Goal: Transaction & Acquisition: Subscribe to service/newsletter

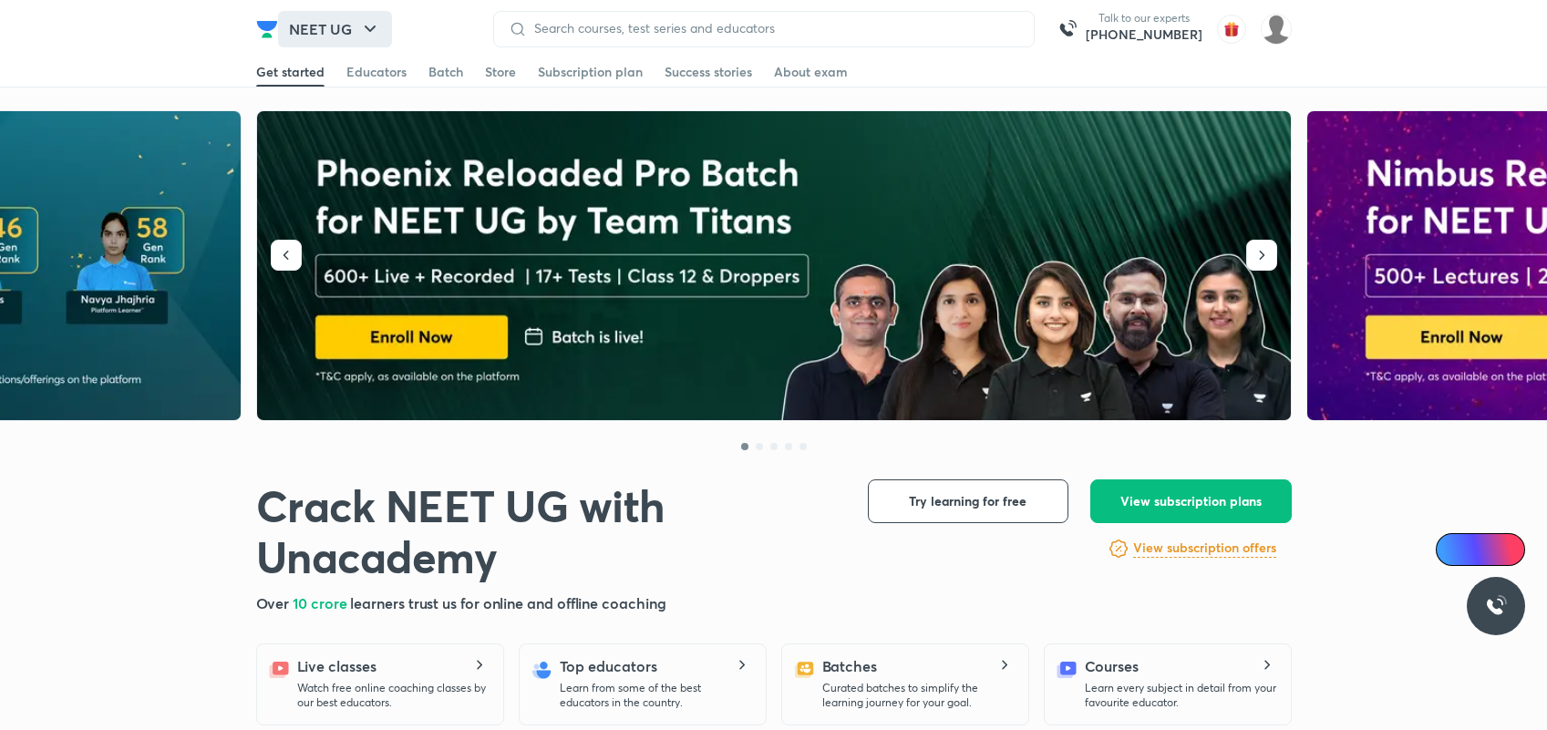
click at [344, 24] on button "NEET UG" at bounding box center [335, 29] width 114 height 36
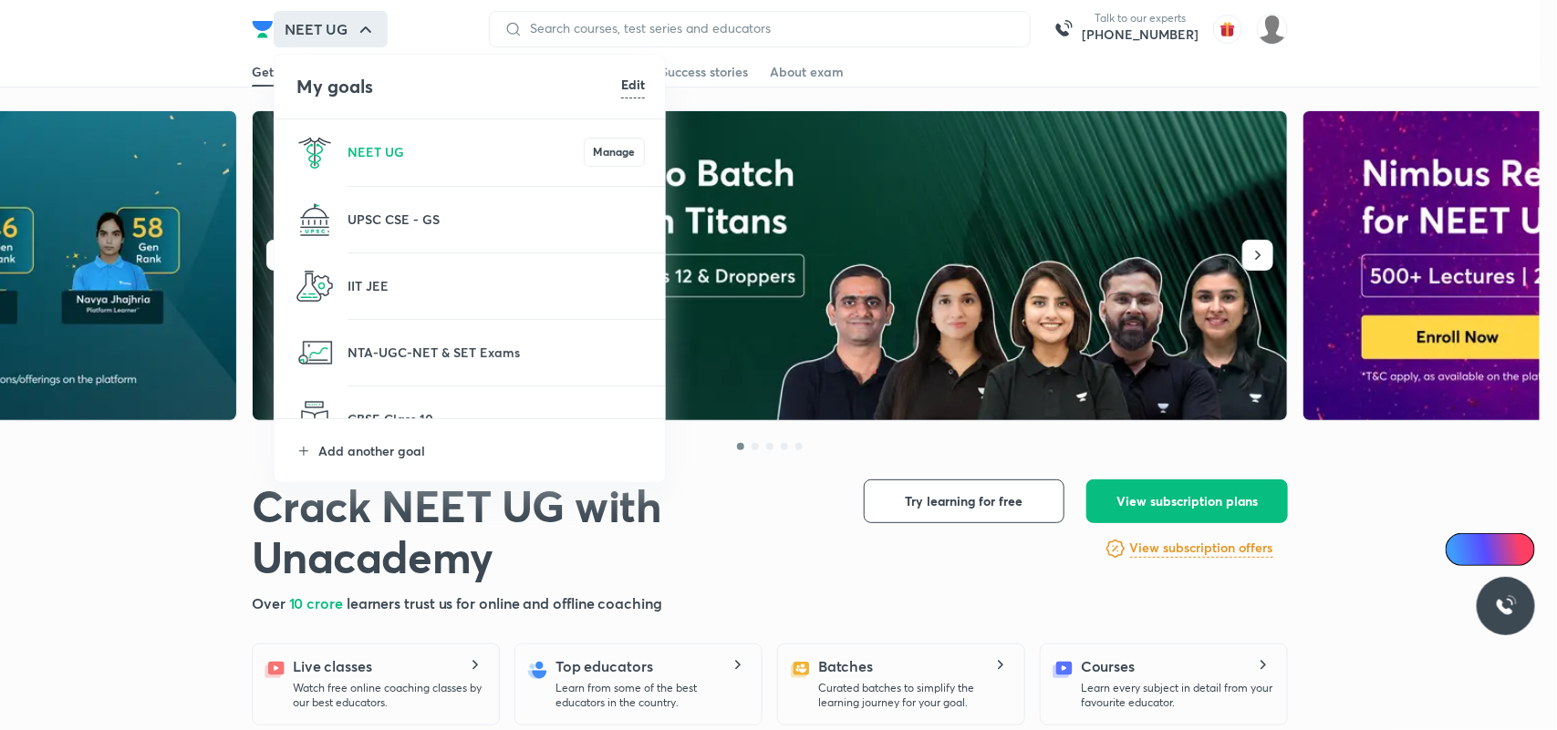
click at [25, 520] on div at bounding box center [778, 365] width 1557 height 730
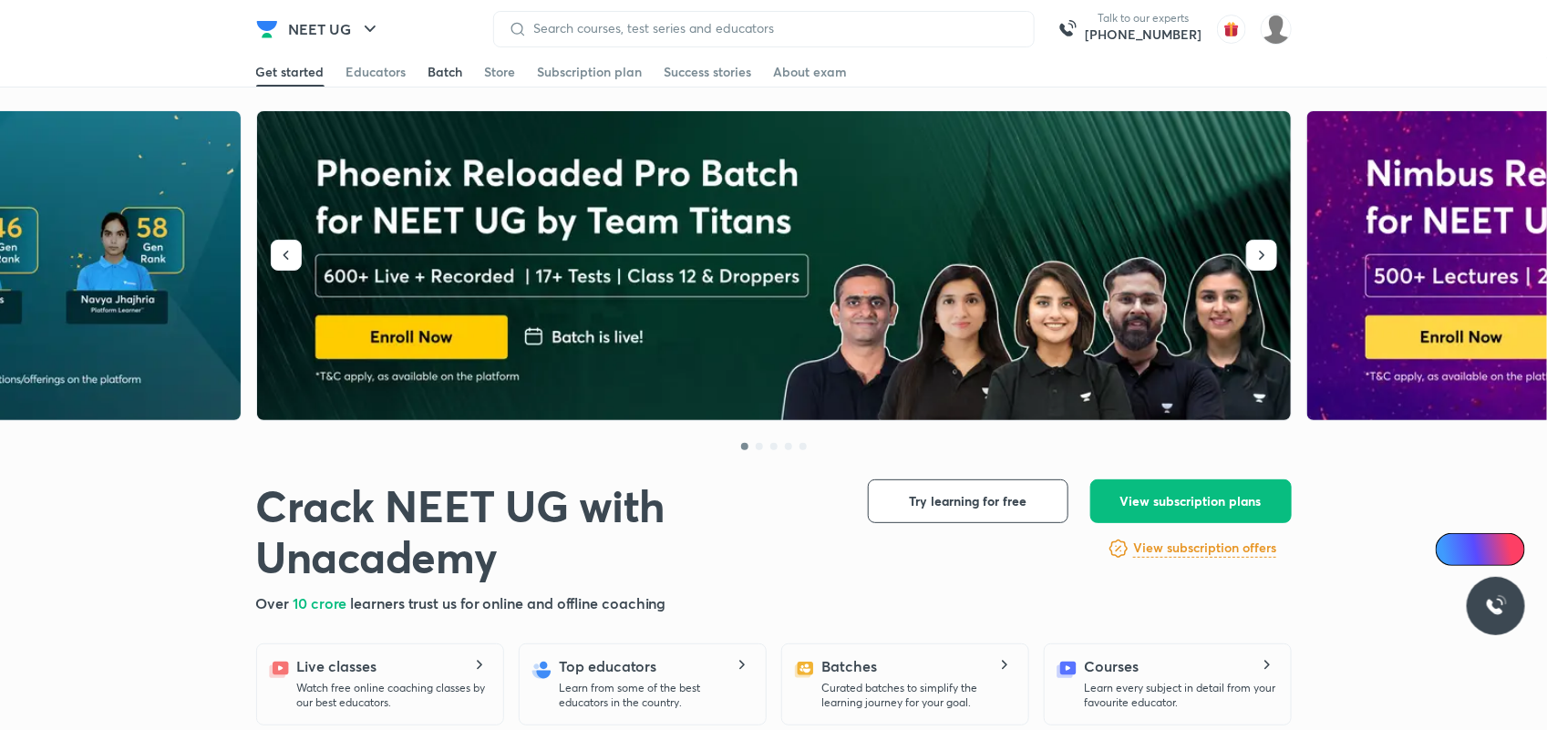
click at [429, 78] on div "Batch" at bounding box center [446, 72] width 35 height 18
click at [429, 63] on div "Batch" at bounding box center [446, 72] width 35 height 18
click at [447, 74] on div "Batch" at bounding box center [446, 72] width 35 height 18
click at [481, 74] on div "Get started Educators Batch Store Subscription plan Success stories About exam" at bounding box center [774, 71] width 1036 height 29
click at [369, 63] on div "Educators" at bounding box center [377, 72] width 60 height 18
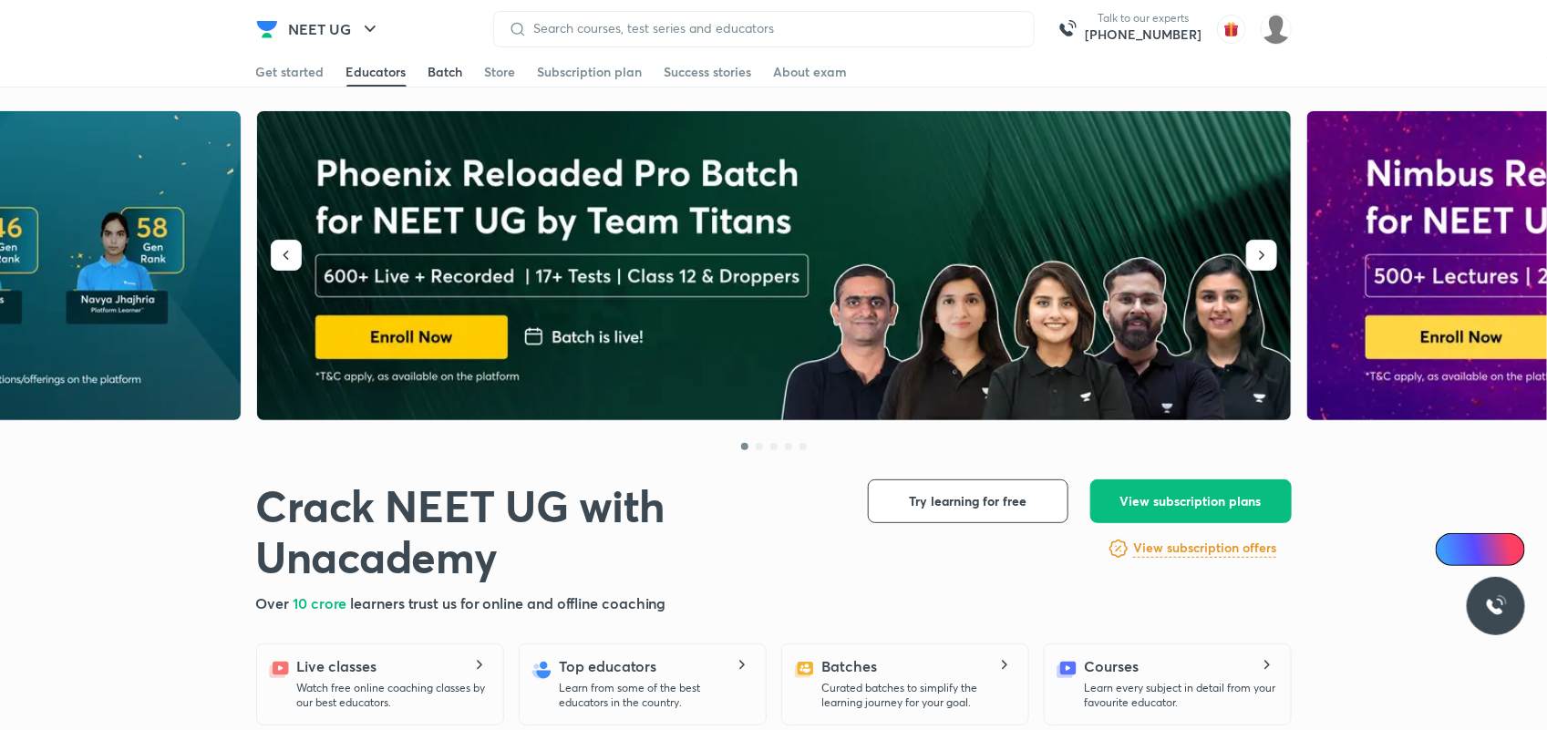
click at [450, 69] on div "Batch" at bounding box center [446, 72] width 35 height 18
click at [489, 64] on div "Store" at bounding box center [500, 72] width 31 height 18
click at [440, 70] on div "Batch" at bounding box center [446, 72] width 35 height 18
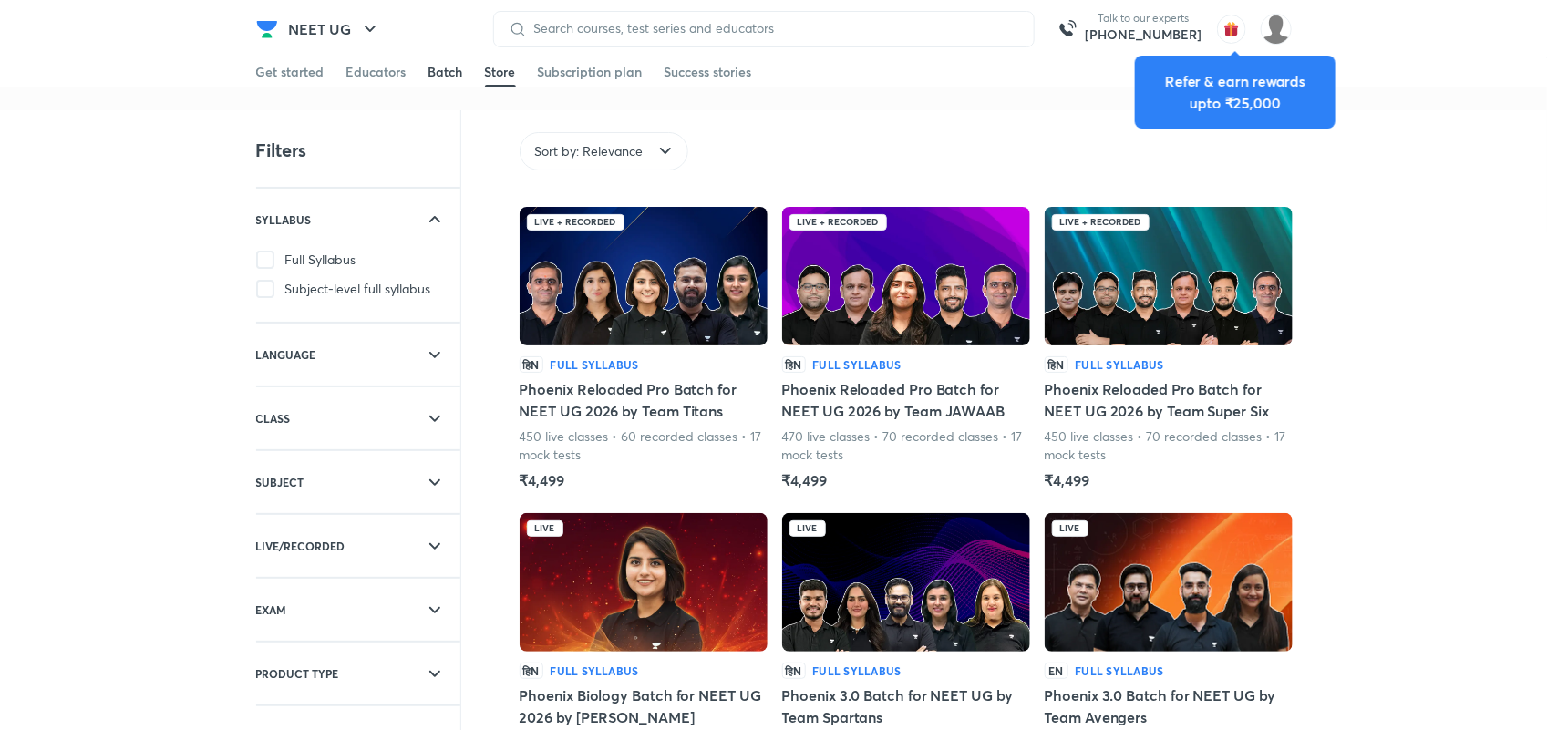
click at [440, 69] on div "Batch" at bounding box center [446, 72] width 35 height 18
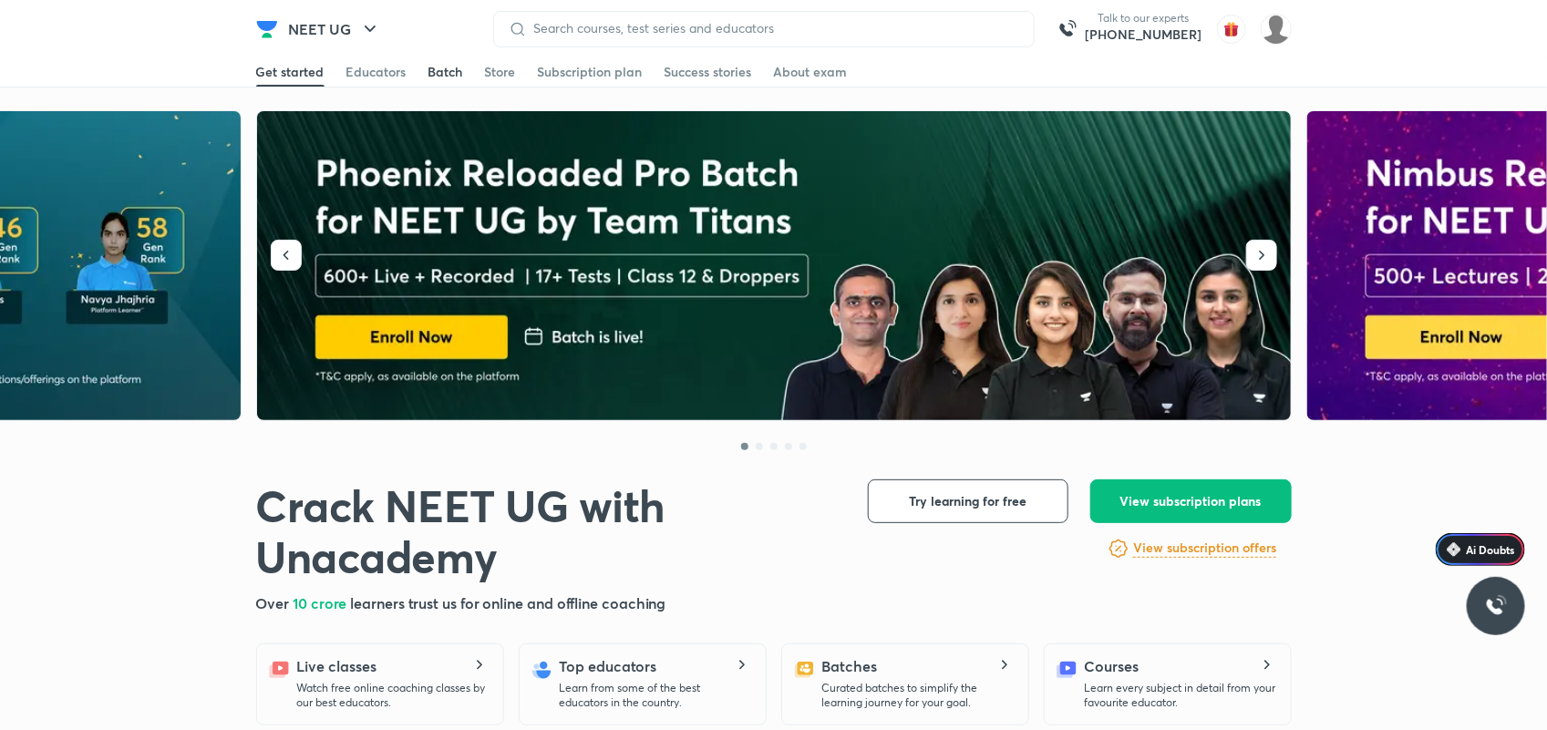
click at [440, 66] on div "Batch" at bounding box center [446, 72] width 35 height 18
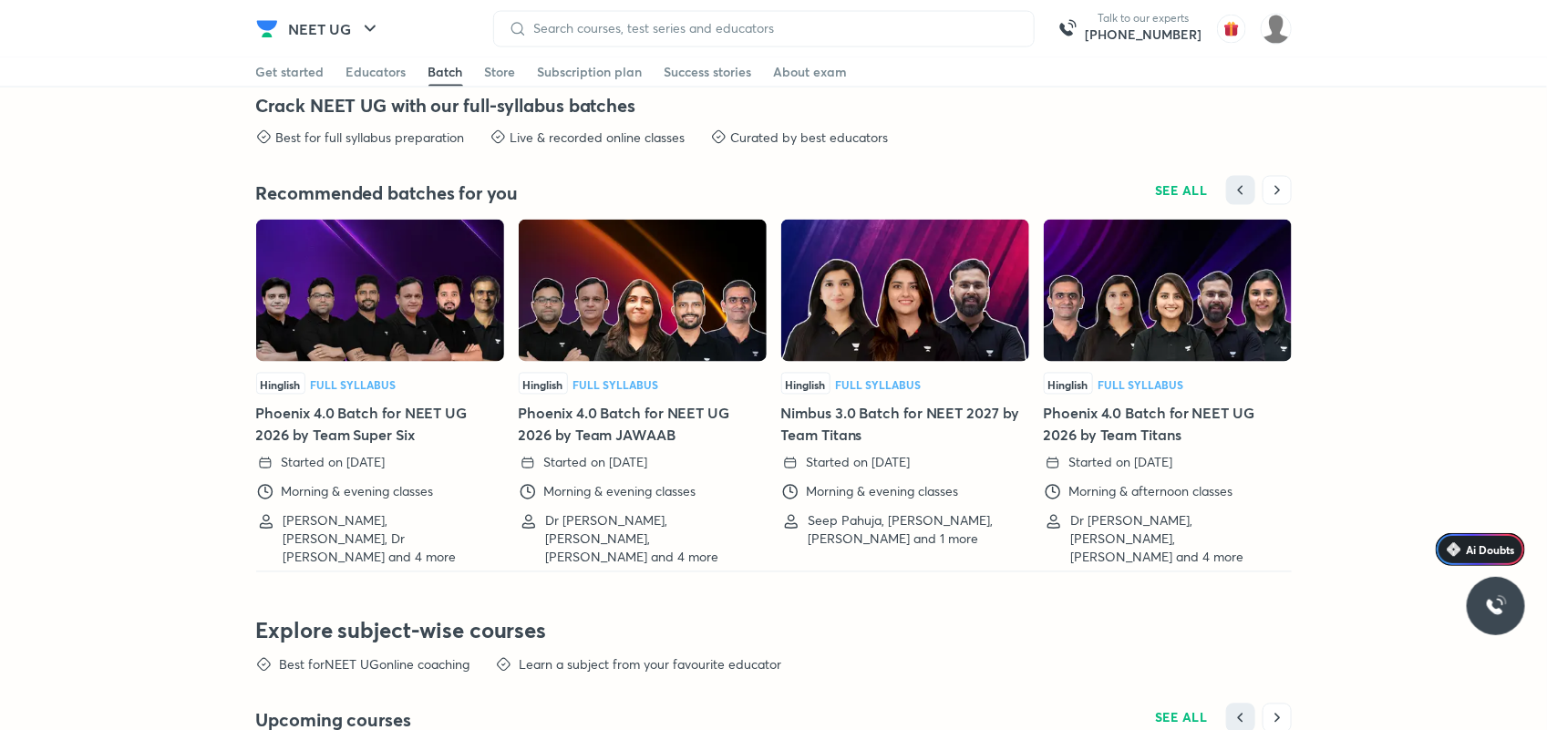
scroll to position [4413, 0]
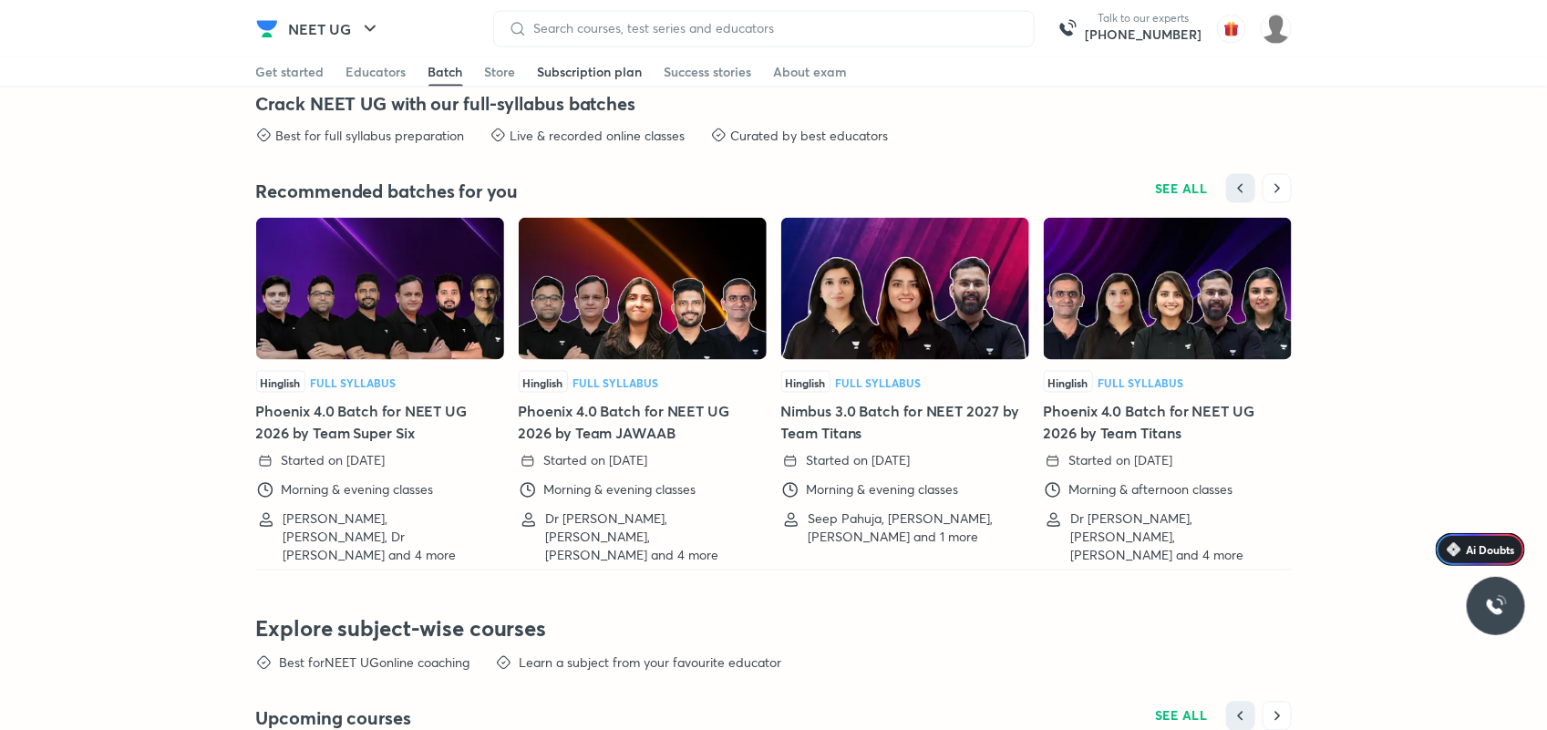
click at [565, 75] on div "Subscription plan" at bounding box center [590, 72] width 105 height 18
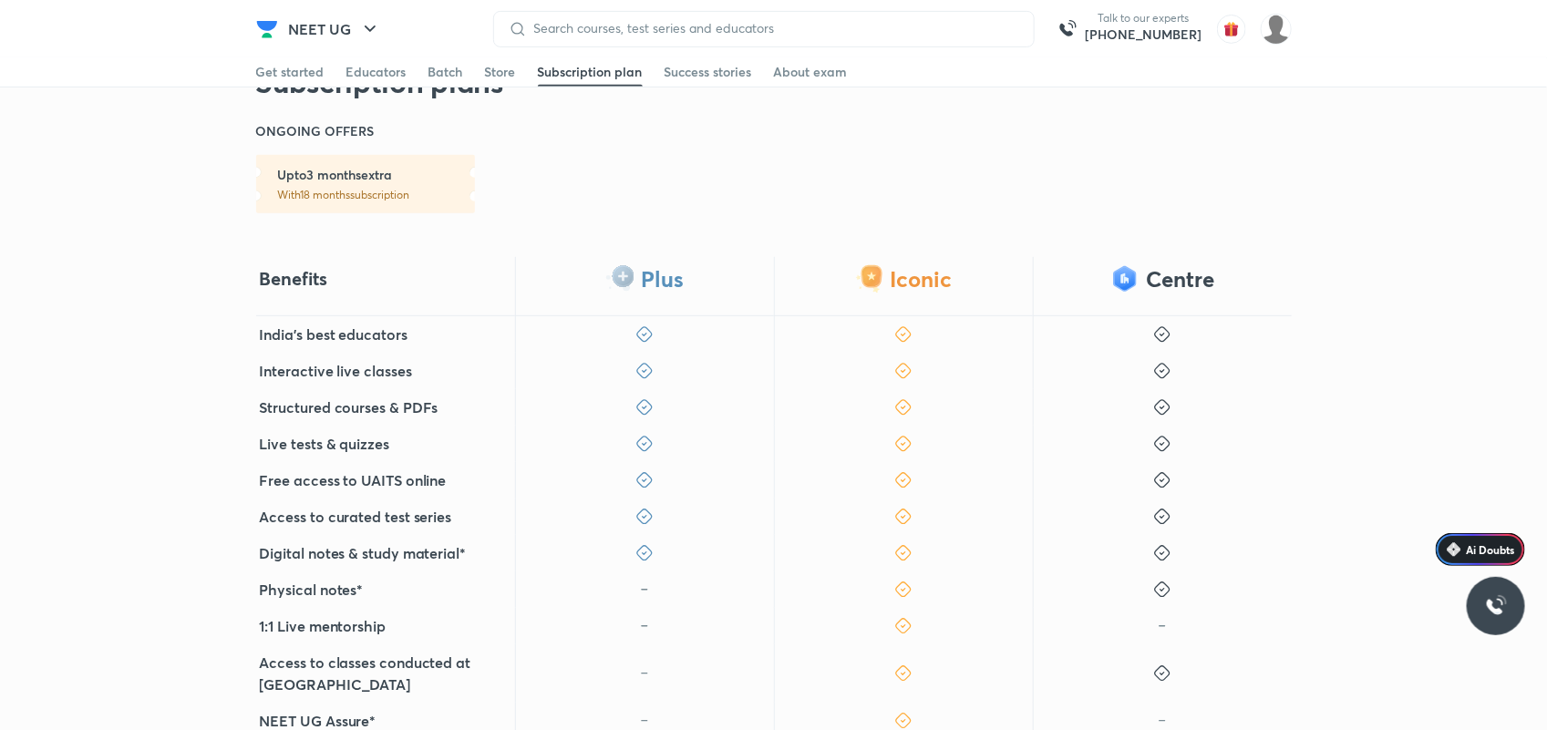
scroll to position [426, 0]
